Goal: Information Seeking & Learning: Learn about a topic

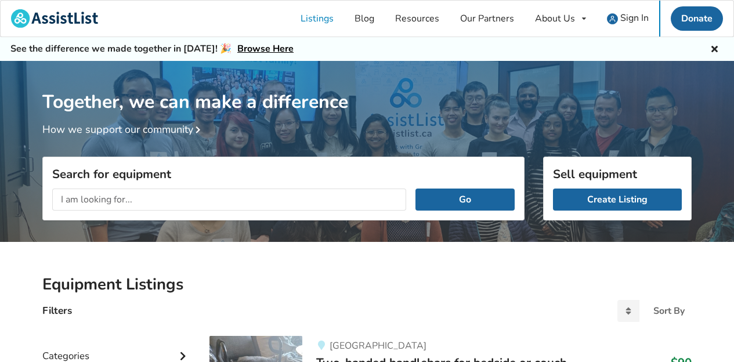
click at [267, 189] on input "text" at bounding box center [229, 200] width 354 height 22
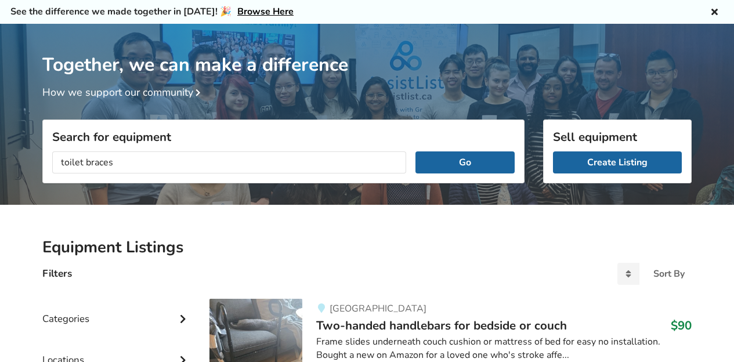
click at [415, 151] on button "Go" at bounding box center [464, 162] width 99 height 22
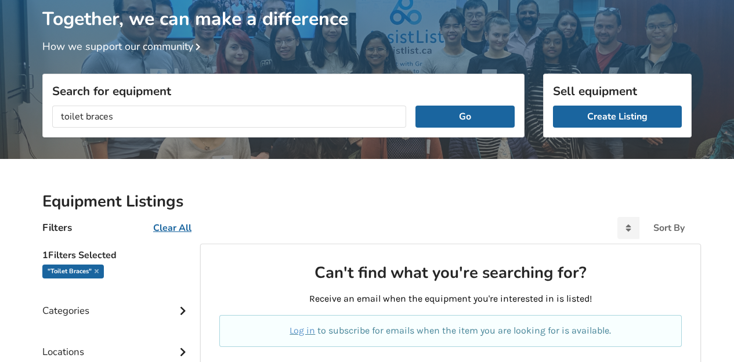
scroll to position [93, 0]
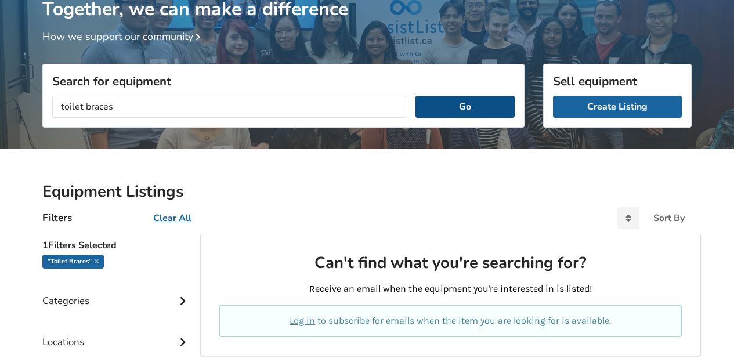
click at [443, 114] on button "Go" at bounding box center [464, 107] width 99 height 22
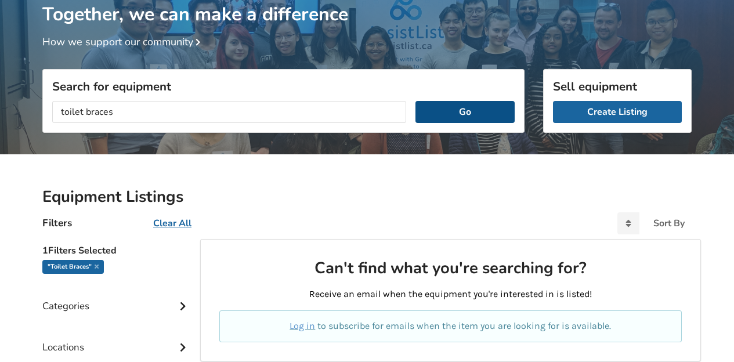
scroll to position [0, 0]
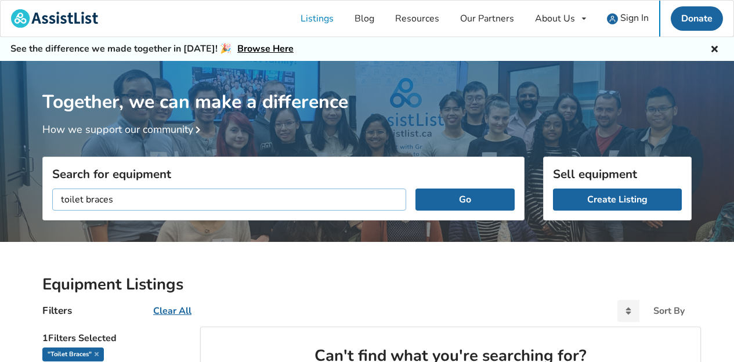
drag, startPoint x: 124, startPoint y: 205, endPoint x: 84, endPoint y: 199, distance: 40.4
click at [84, 199] on input "toilet braces" at bounding box center [229, 200] width 354 height 22
click at [415, 189] on button "Go" at bounding box center [464, 200] width 99 height 22
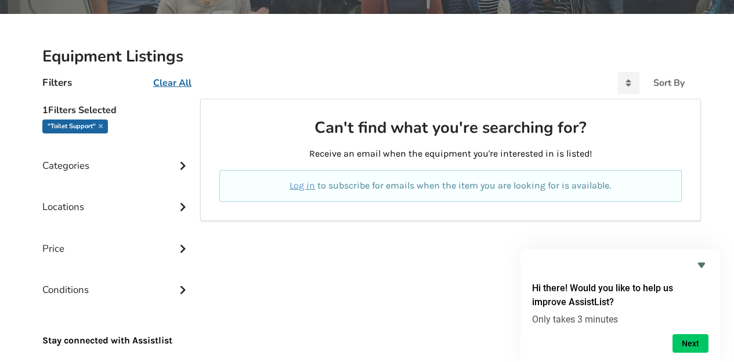
scroll to position [167, 0]
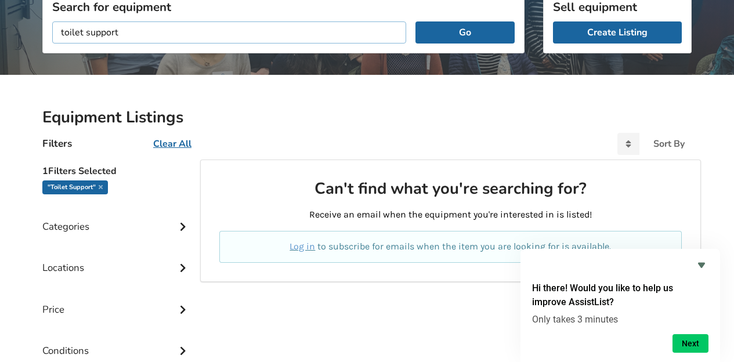
drag, startPoint x: 124, startPoint y: 30, endPoint x: 12, endPoint y: 19, distance: 112.5
click at [52, 21] on input "toilet support" at bounding box center [229, 32] width 354 height 22
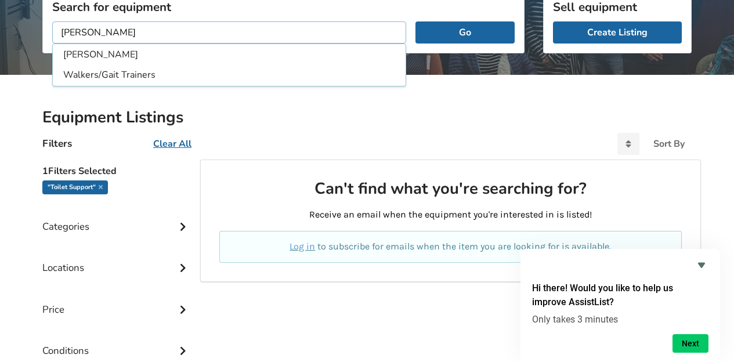
type input "[PERSON_NAME]"
click at [415, 21] on button "Go" at bounding box center [464, 32] width 99 height 22
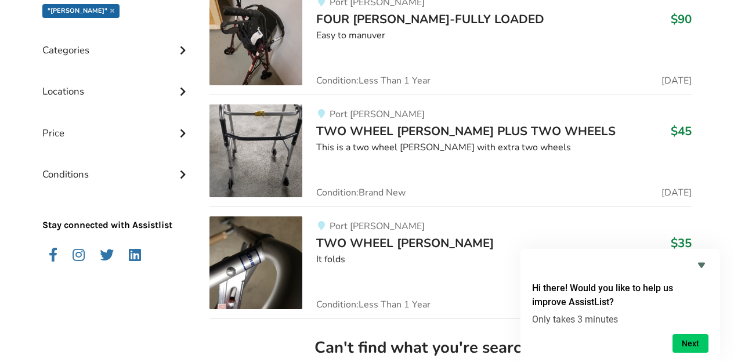
scroll to position [427, 0]
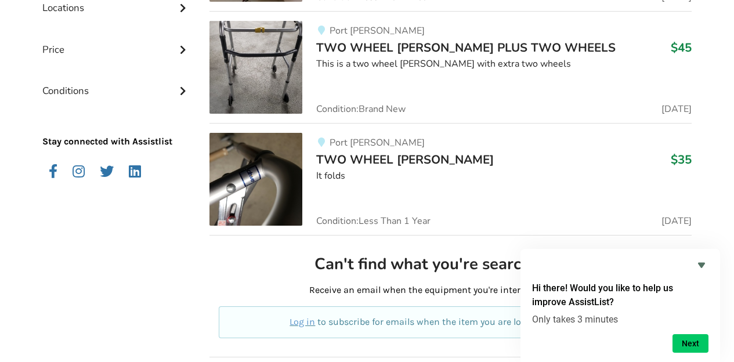
click at [260, 178] on img at bounding box center [255, 179] width 93 height 93
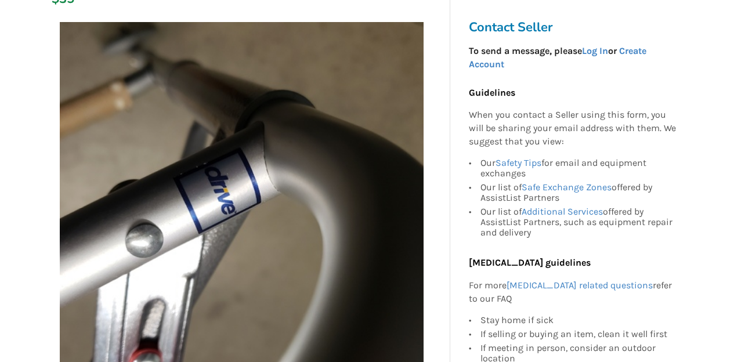
scroll to position [325, 0]
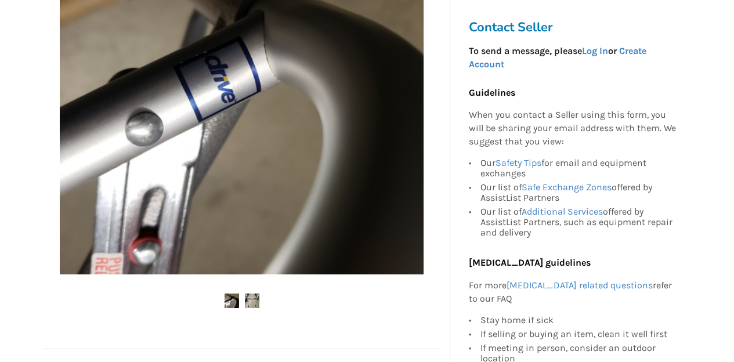
click at [252, 294] on img at bounding box center [252, 301] width 15 height 15
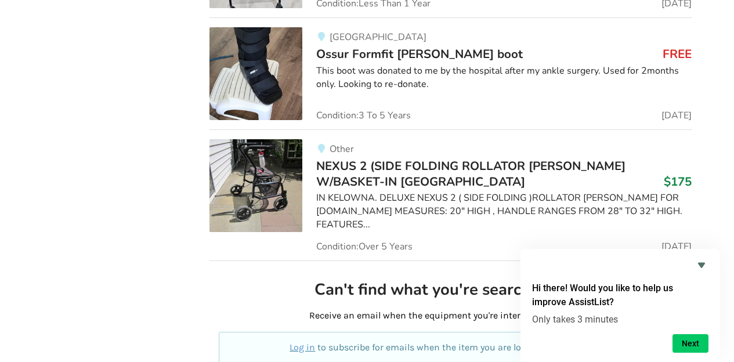
scroll to position [5893, 0]
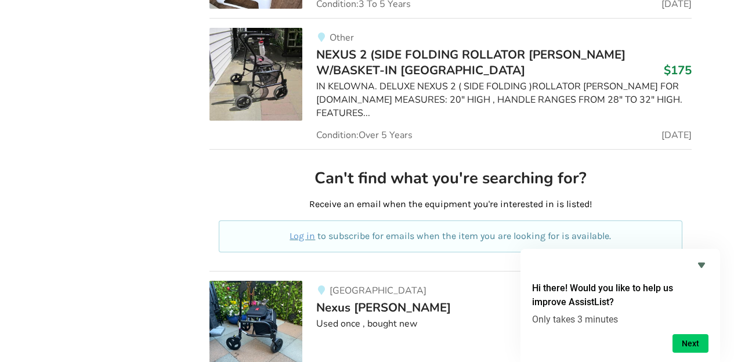
click at [272, 281] on img at bounding box center [255, 327] width 93 height 93
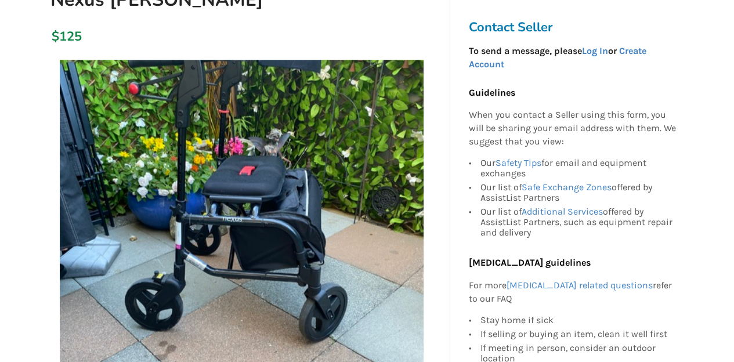
scroll to position [139, 0]
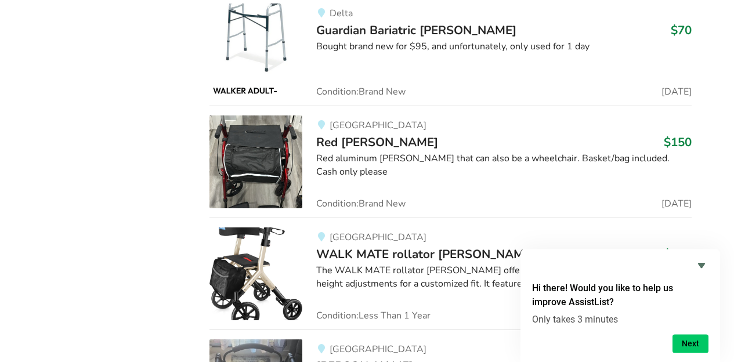
scroll to position [6654, 0]
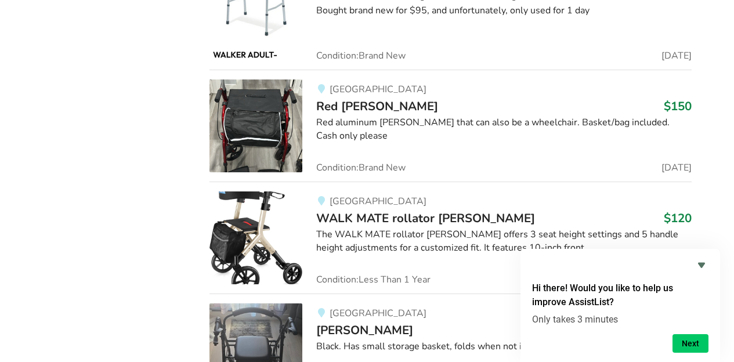
click at [263, 191] on img at bounding box center [255, 237] width 93 height 93
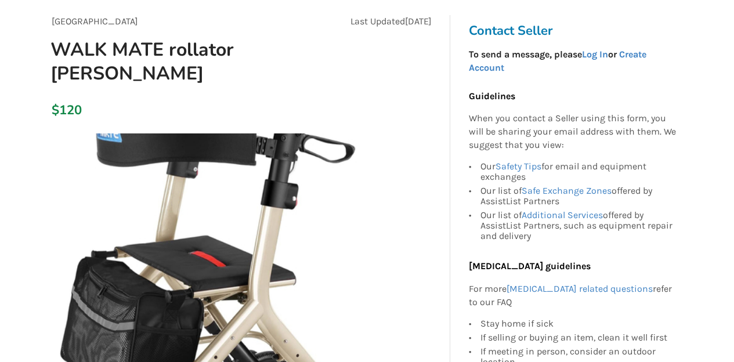
scroll to position [204, 0]
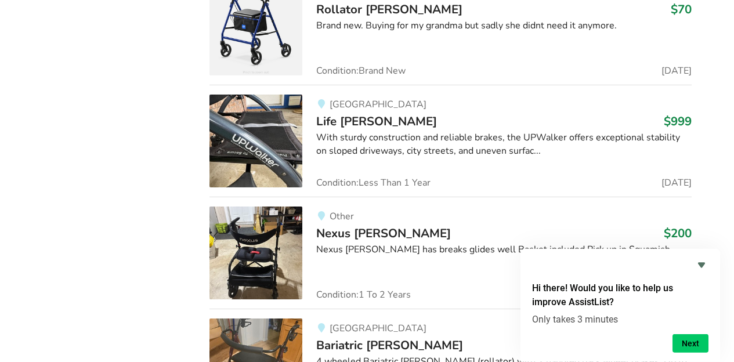
scroll to position [10253, 0]
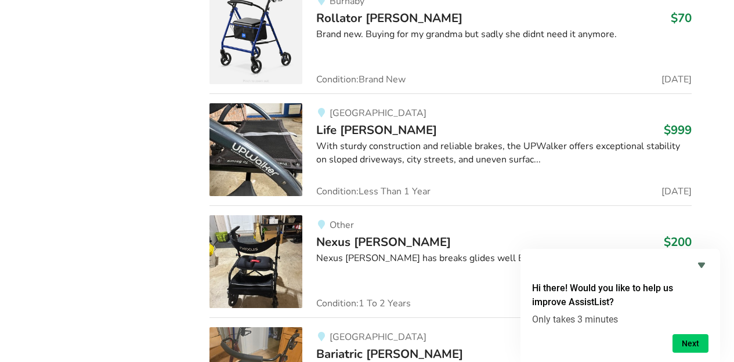
click at [249, 215] on img at bounding box center [255, 261] width 93 height 93
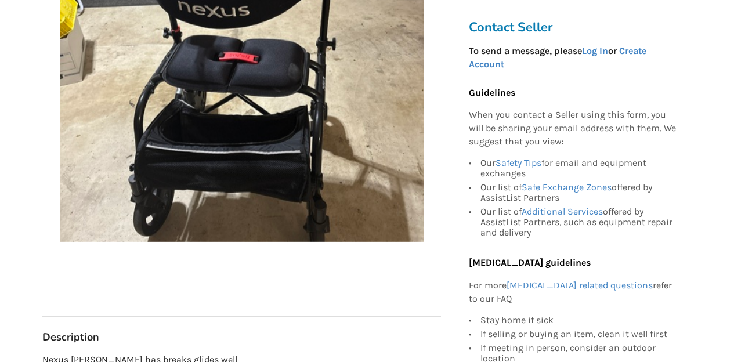
scroll to position [334, 0]
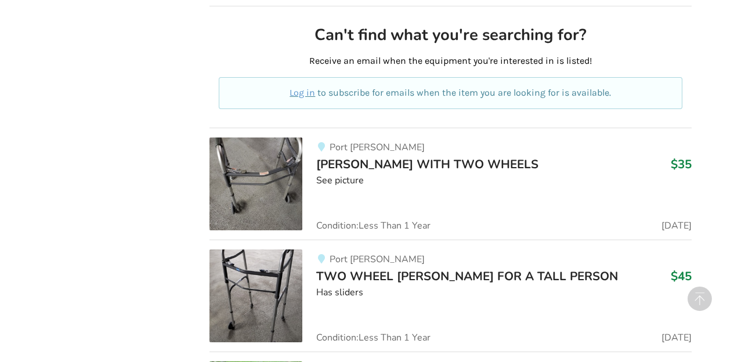
scroll to position [545, 0]
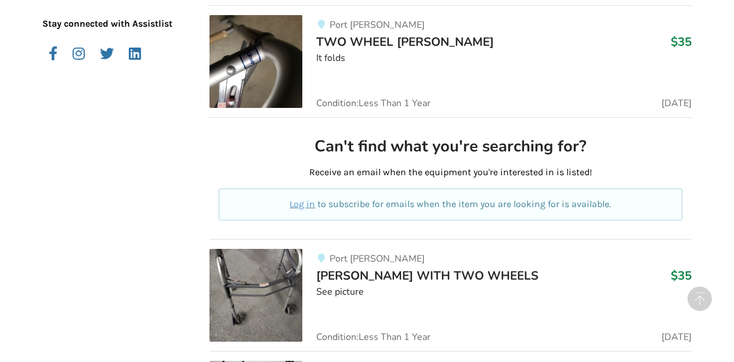
click at [464, 205] on p "Log in to subscribe for emails when the item you are looking for is available." at bounding box center [451, 204] width 436 height 13
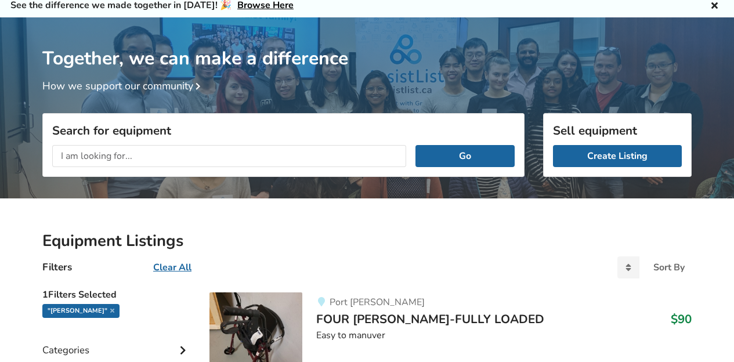
scroll to position [0, 0]
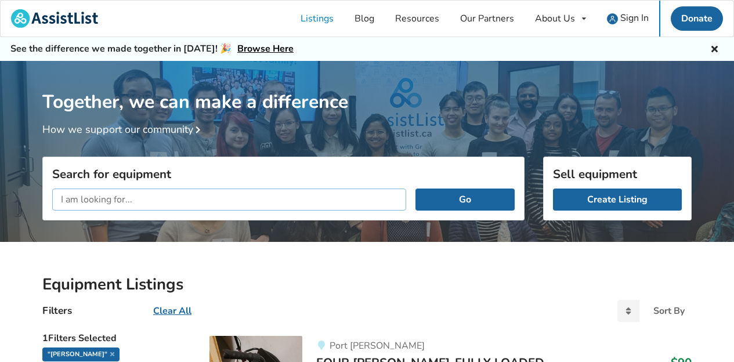
click at [74, 199] on input "text" at bounding box center [229, 200] width 354 height 22
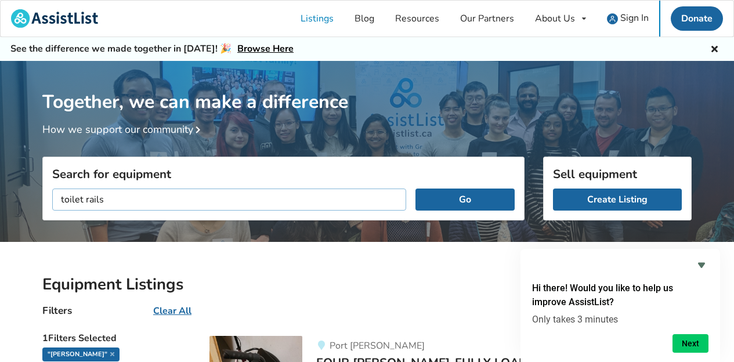
click at [415, 189] on button "Go" at bounding box center [464, 200] width 99 height 22
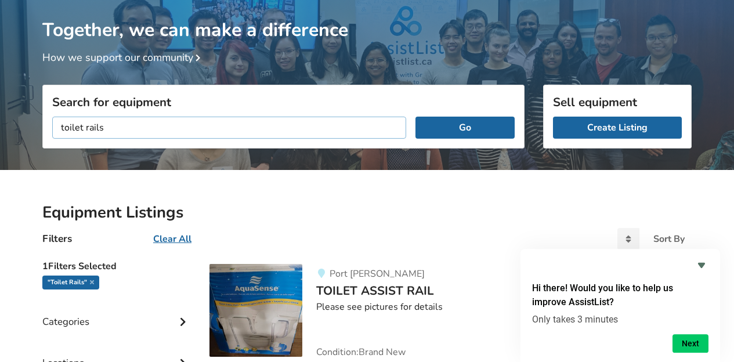
scroll to position [71, 0]
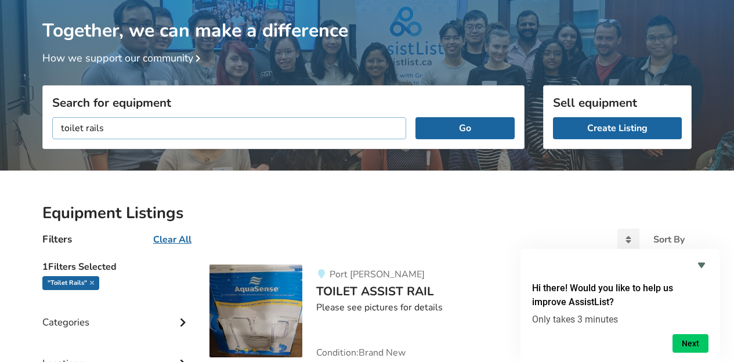
drag, startPoint x: 82, startPoint y: 129, endPoint x: 53, endPoint y: 129, distance: 29.6
click at [53, 129] on input "toilet rails" at bounding box center [229, 128] width 354 height 22
type input "assist rails"
click at [415, 117] on button "Go" at bounding box center [464, 128] width 99 height 22
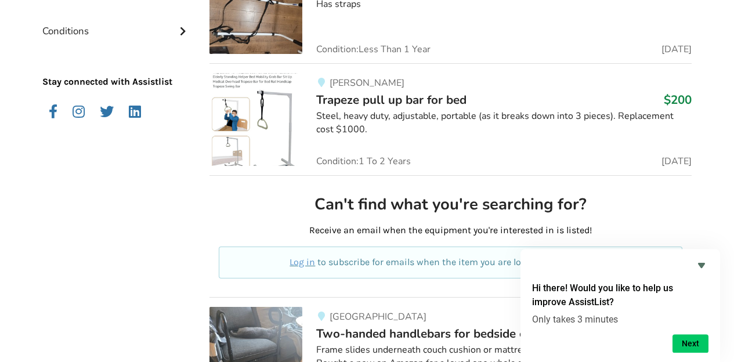
scroll to position [435, 0]
